Goal: Task Accomplishment & Management: Use online tool/utility

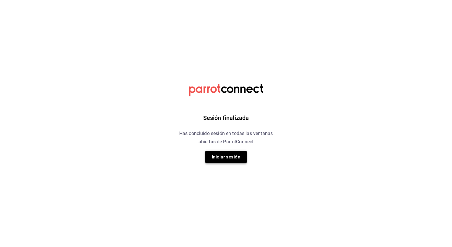
click at [234, 157] on button "Iniciar sesión" at bounding box center [225, 157] width 41 height 12
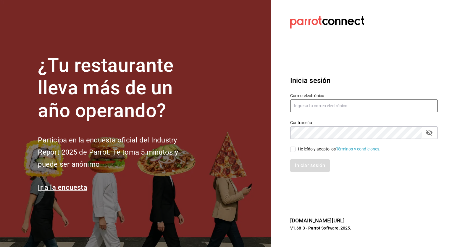
type input "[EMAIL_ADDRESS][DOMAIN_NAME]"
click at [292, 148] on input "He leído y acepto los Términos y condiciones." at bounding box center [292, 149] width 5 height 5
checkbox input "true"
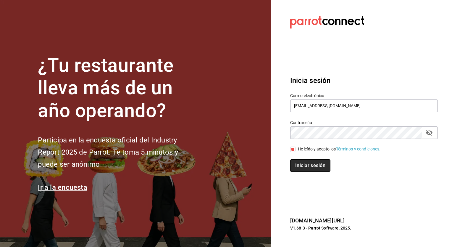
click at [301, 164] on button "Iniciar sesión" at bounding box center [310, 165] width 40 height 12
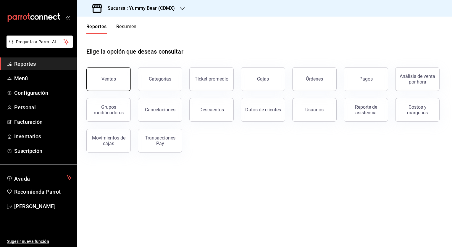
click at [92, 79] on button "Ventas" at bounding box center [108, 79] width 44 height 24
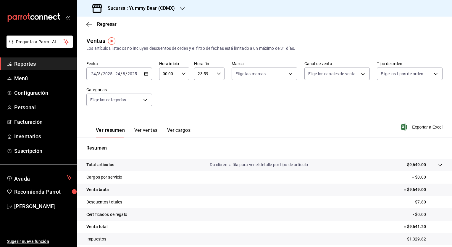
click at [128, 73] on input "2025" at bounding box center [132, 73] width 10 height 5
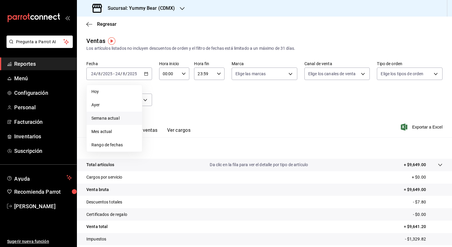
click at [109, 120] on span "Semana actual" at bounding box center [114, 118] width 46 height 6
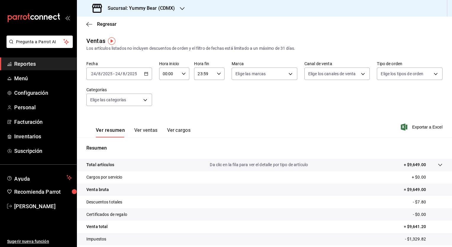
click at [144, 74] on \(Stroke\) "button" at bounding box center [146, 73] width 4 height 3
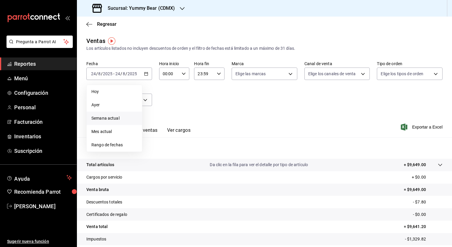
click at [113, 119] on span "Semana actual" at bounding box center [114, 118] width 46 height 6
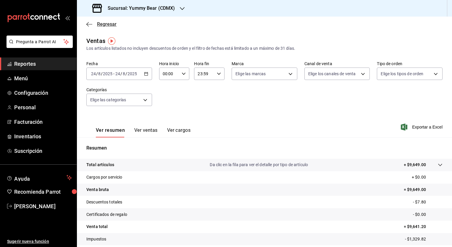
click at [89, 22] on icon "button" at bounding box center [89, 24] width 6 height 5
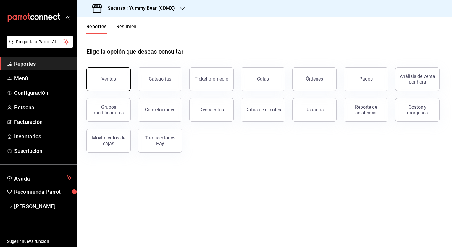
click at [108, 78] on div "Ventas" at bounding box center [109, 79] width 15 height 6
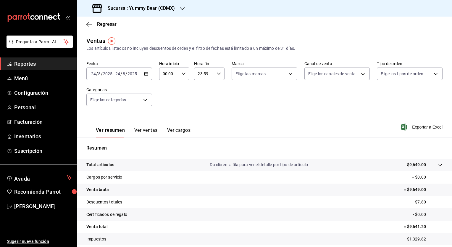
click at [38, 65] on span "Reportes" at bounding box center [43, 64] width 58 height 8
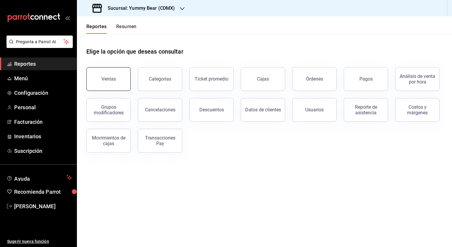
click at [105, 78] on div "Ventas" at bounding box center [109, 79] width 15 height 6
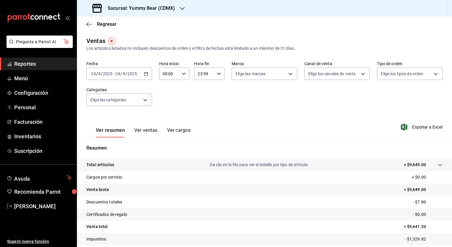
click at [144, 74] on icon "button" at bounding box center [146, 74] width 4 height 4
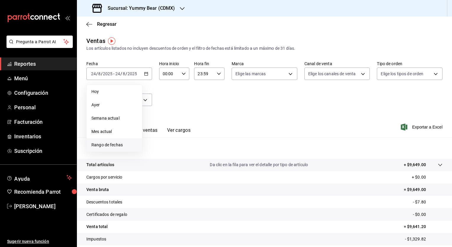
click at [110, 143] on span "Rango de fechas" at bounding box center [114, 145] width 46 height 6
click at [155, 151] on abbr "18" at bounding box center [155, 152] width 4 height 4
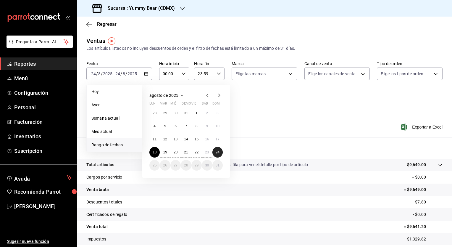
click at [218, 152] on abbr "24" at bounding box center [218, 152] width 4 height 4
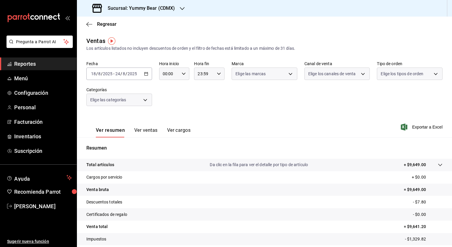
click at [218, 152] on div "Resumen Total artículos Da clic en la fila para ver el detalle por tipo de artí…" at bounding box center [264, 204] width 375 height 120
